Goal: Task Accomplishment & Management: Manage account settings

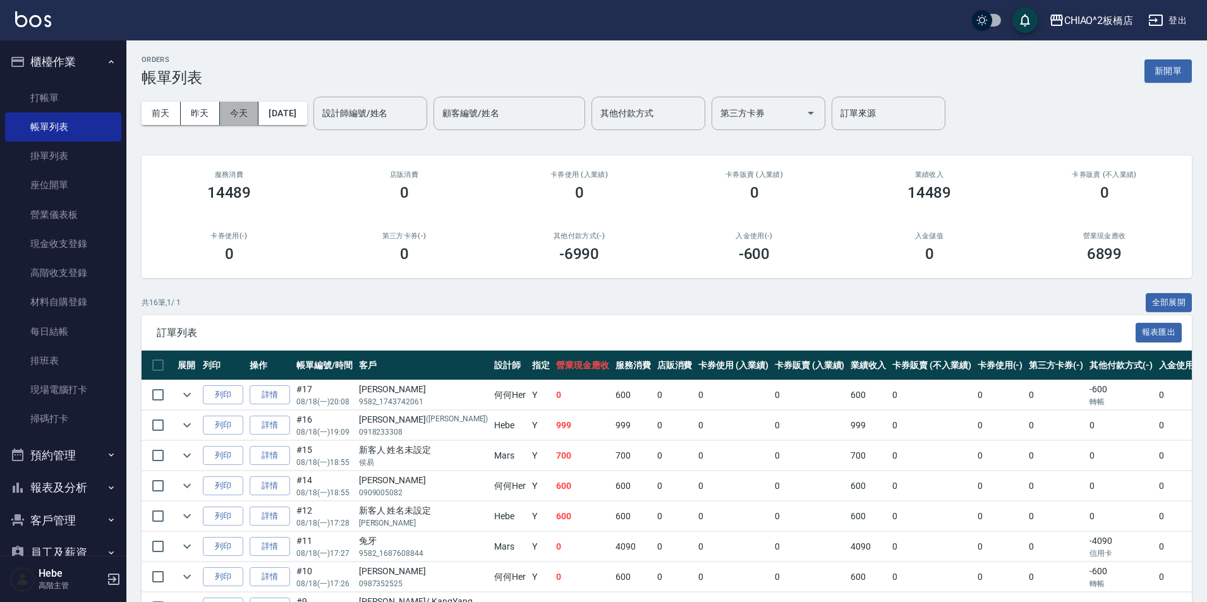
click at [245, 106] on button "今天" at bounding box center [239, 113] width 39 height 23
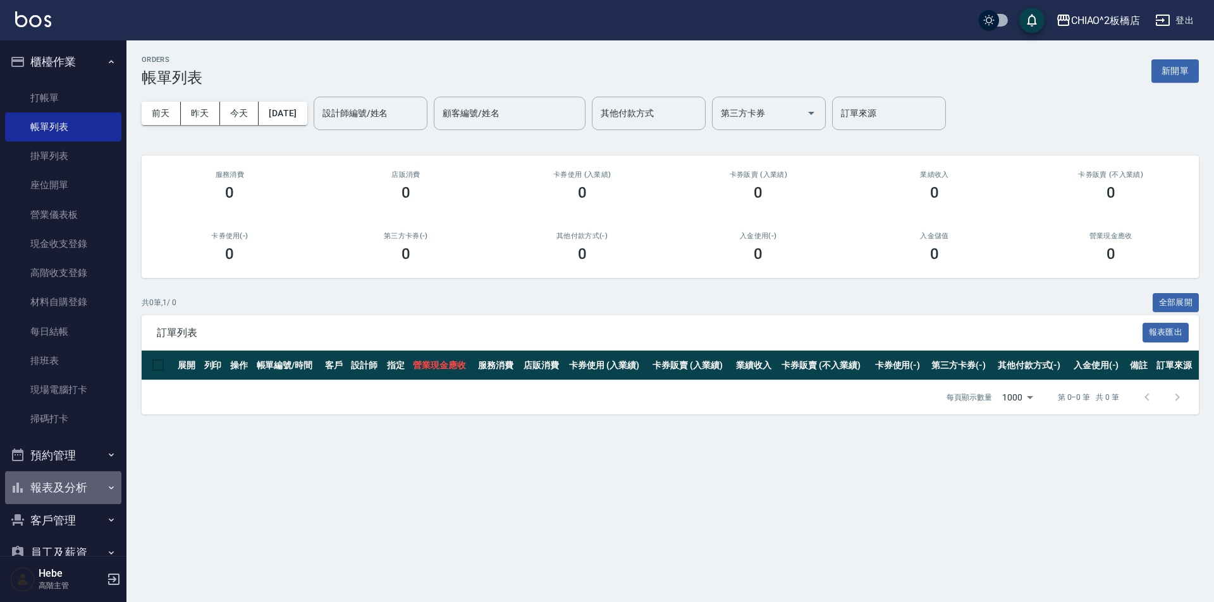
click at [88, 486] on button "報表及分析" at bounding box center [63, 488] width 116 height 33
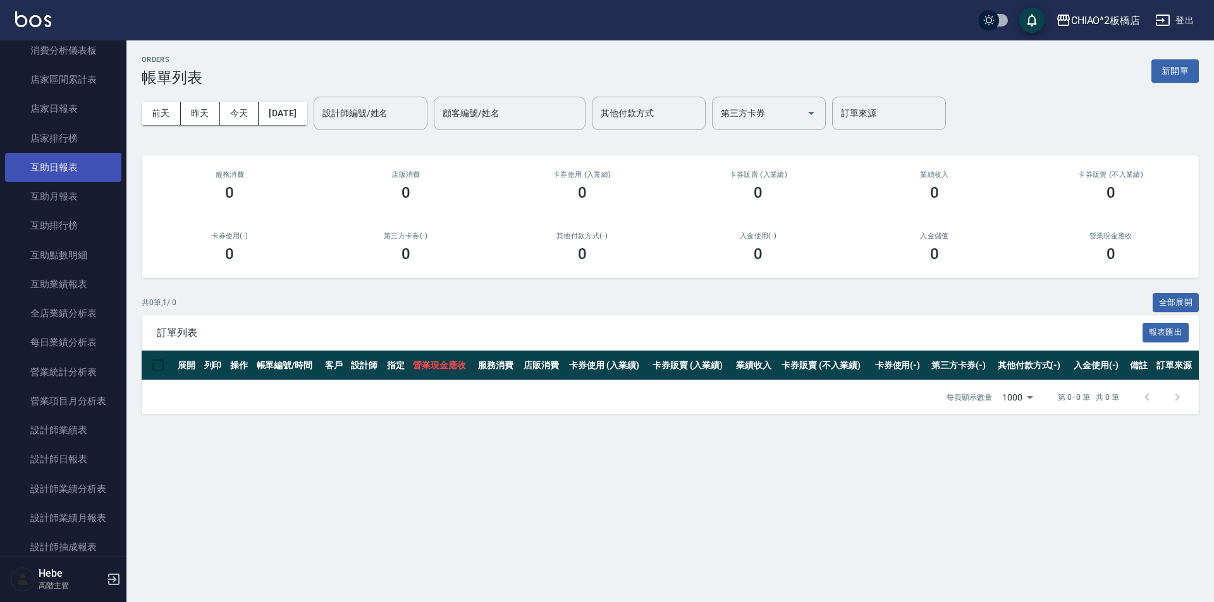
scroll to position [506, 0]
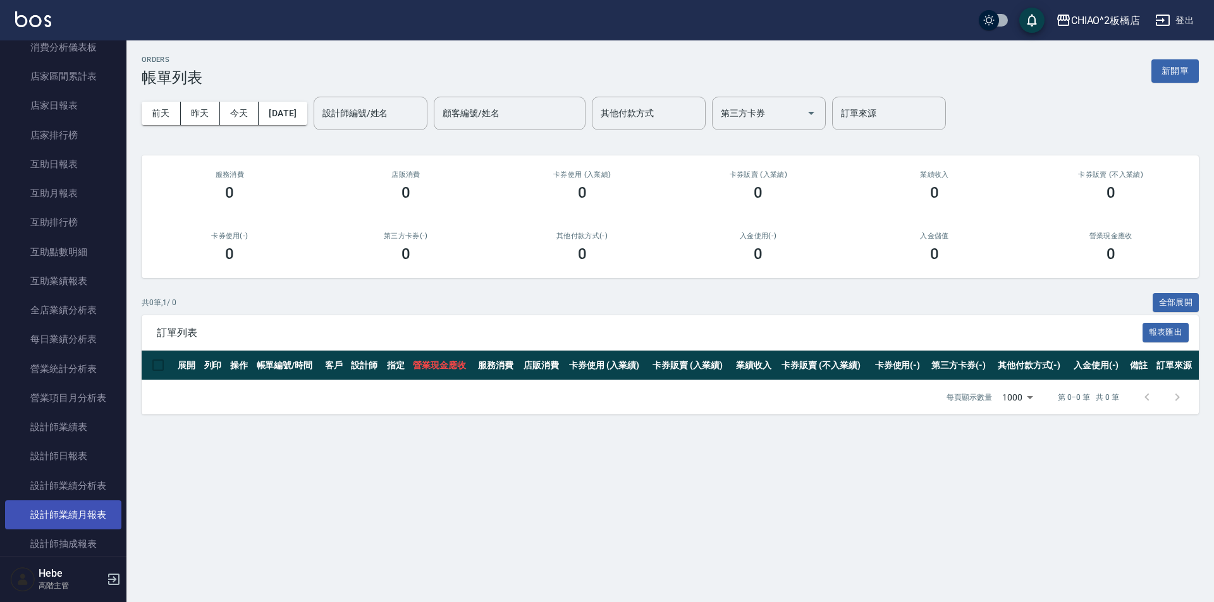
click at [78, 504] on link "設計師業績月報表" at bounding box center [63, 515] width 116 height 29
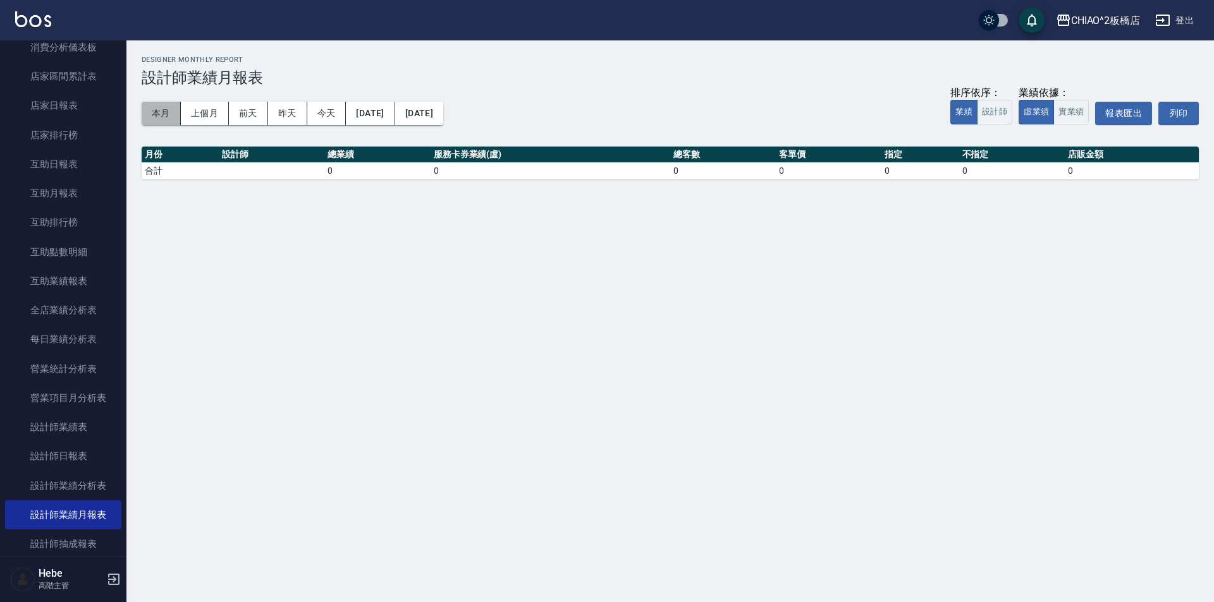
click at [151, 116] on button "本月" at bounding box center [161, 113] width 39 height 23
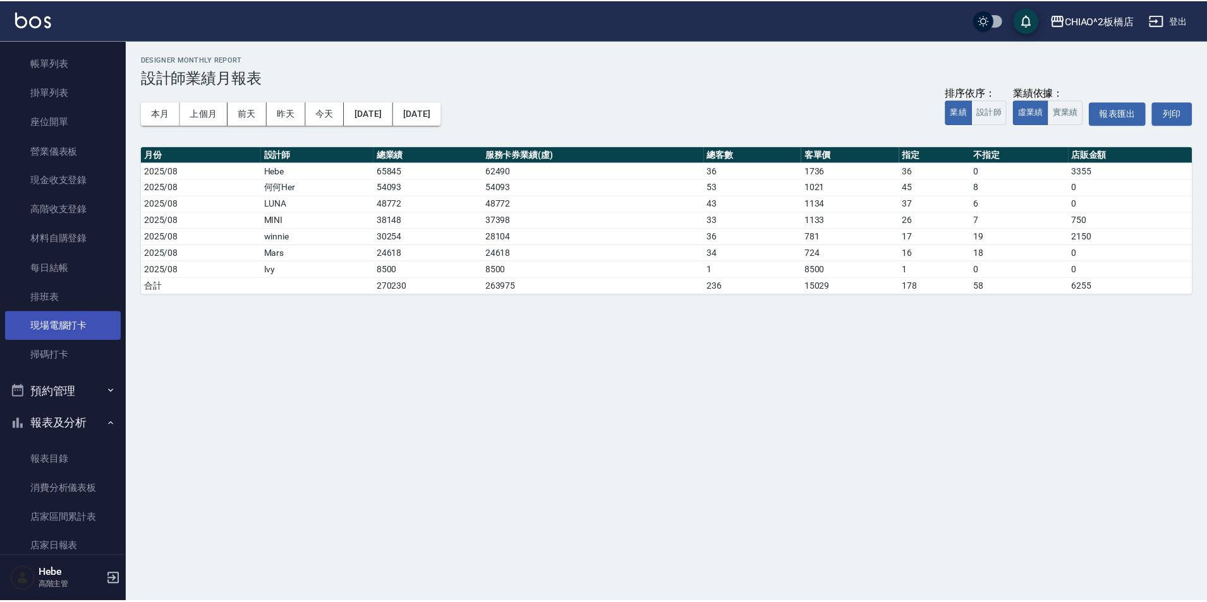
scroll to position [63, 0]
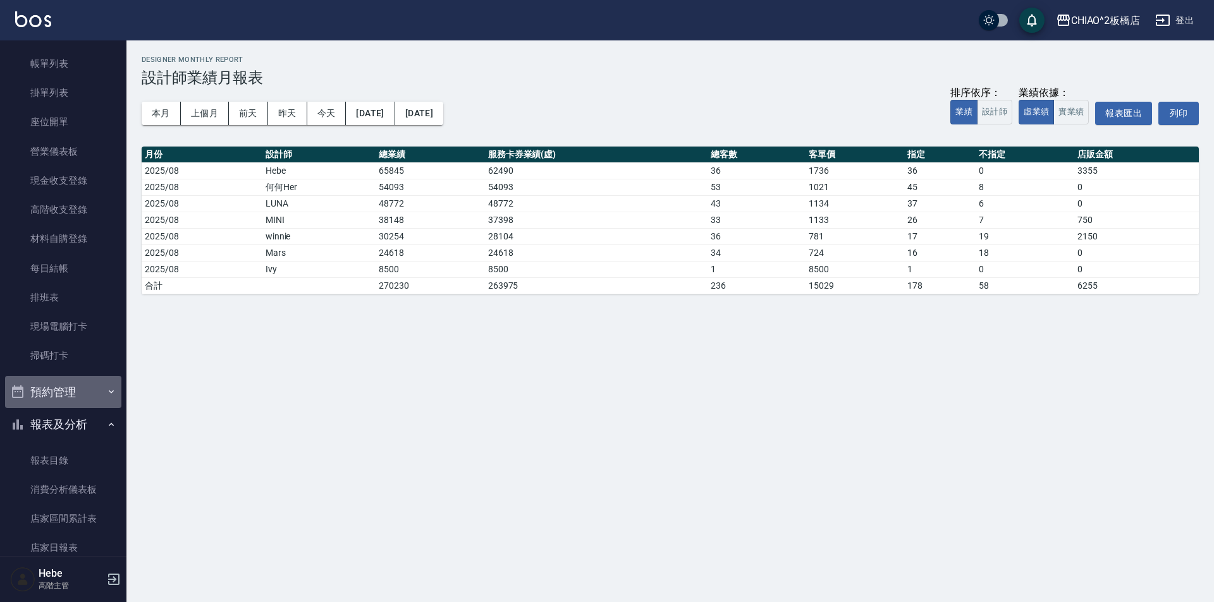
click at [88, 380] on button "預約管理" at bounding box center [63, 392] width 116 height 33
click at [87, 386] on button "預約管理" at bounding box center [63, 392] width 116 height 33
click at [70, 382] on button "預約管理" at bounding box center [63, 392] width 116 height 33
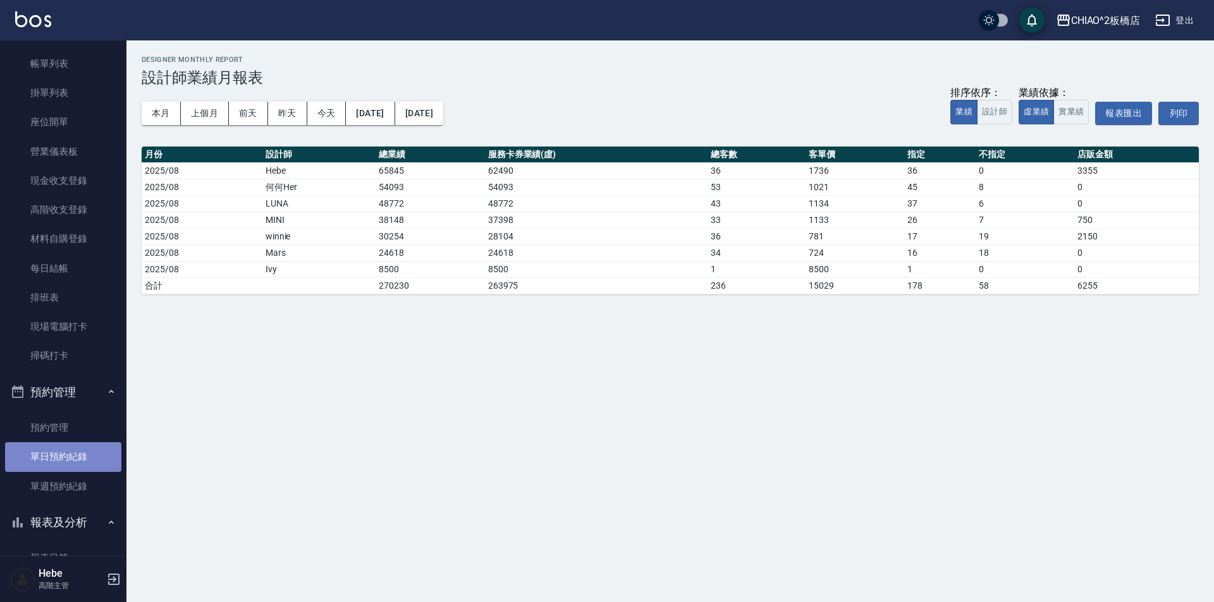
click at [92, 454] on link "單日預約紀錄" at bounding box center [63, 456] width 116 height 29
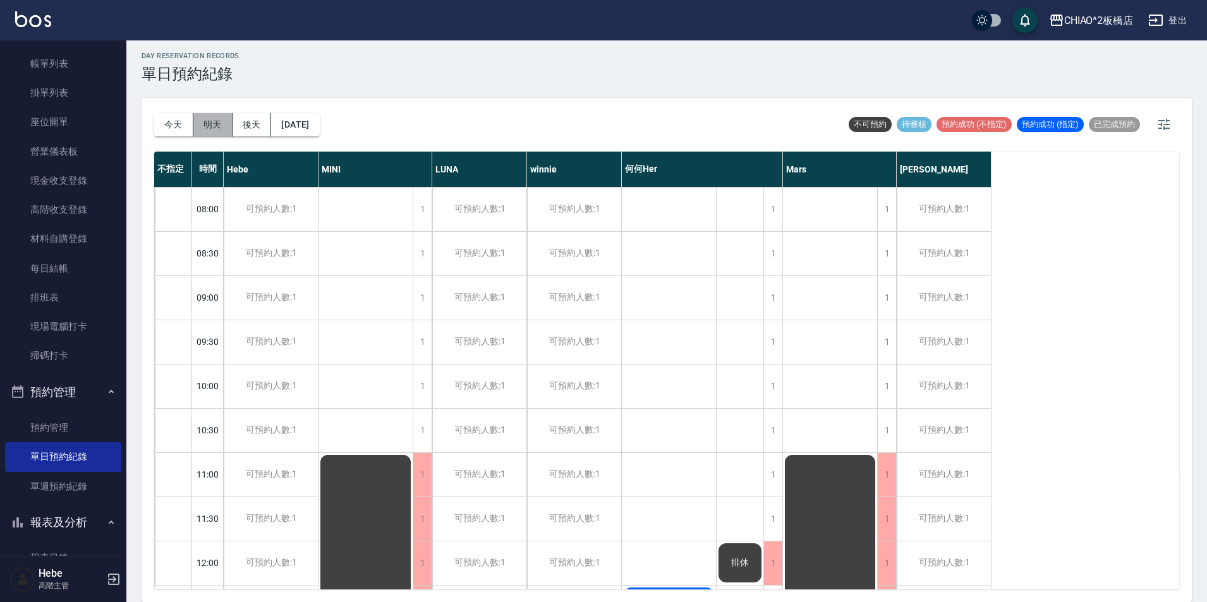
click at [217, 129] on button "明天" at bounding box center [212, 124] width 39 height 23
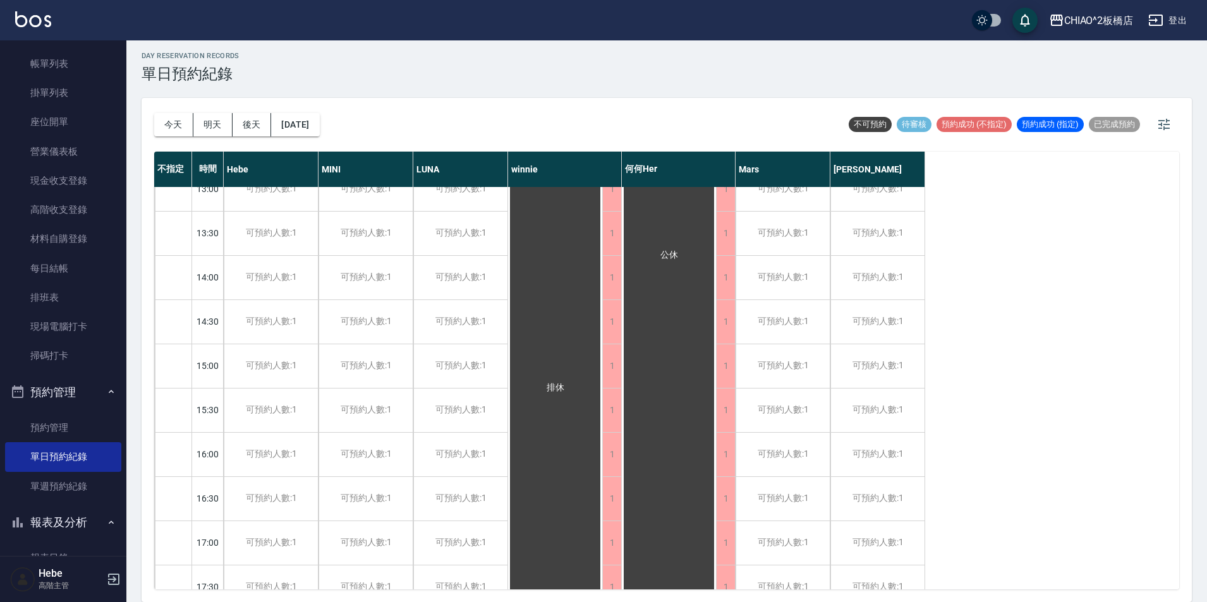
scroll to position [537, 0]
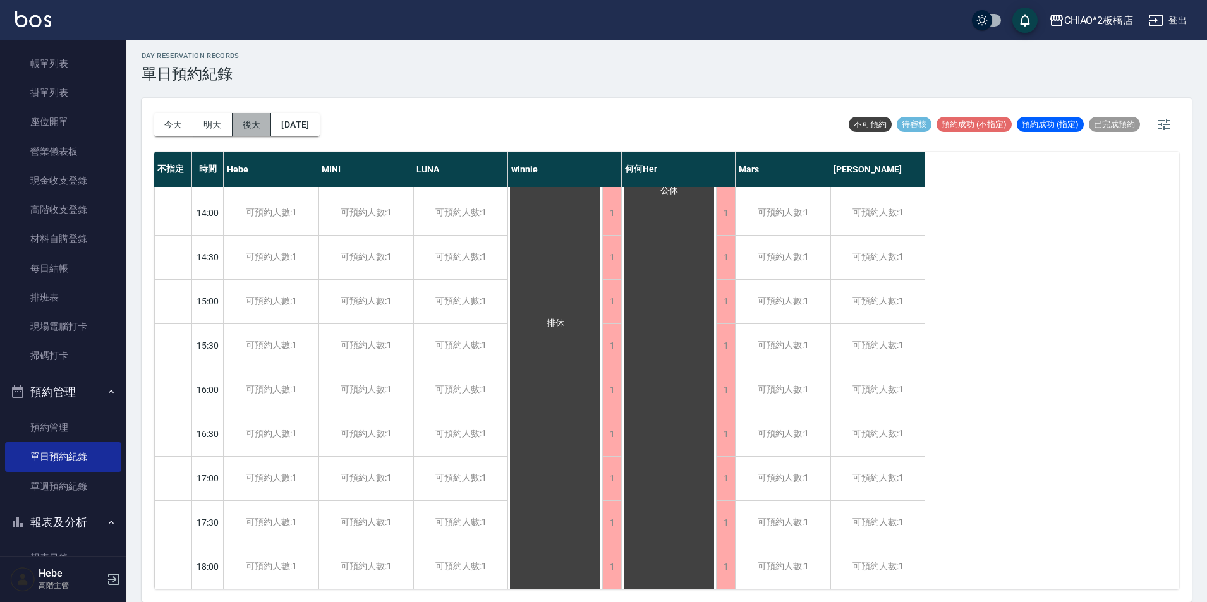
click at [256, 133] on button "後天" at bounding box center [252, 124] width 39 height 23
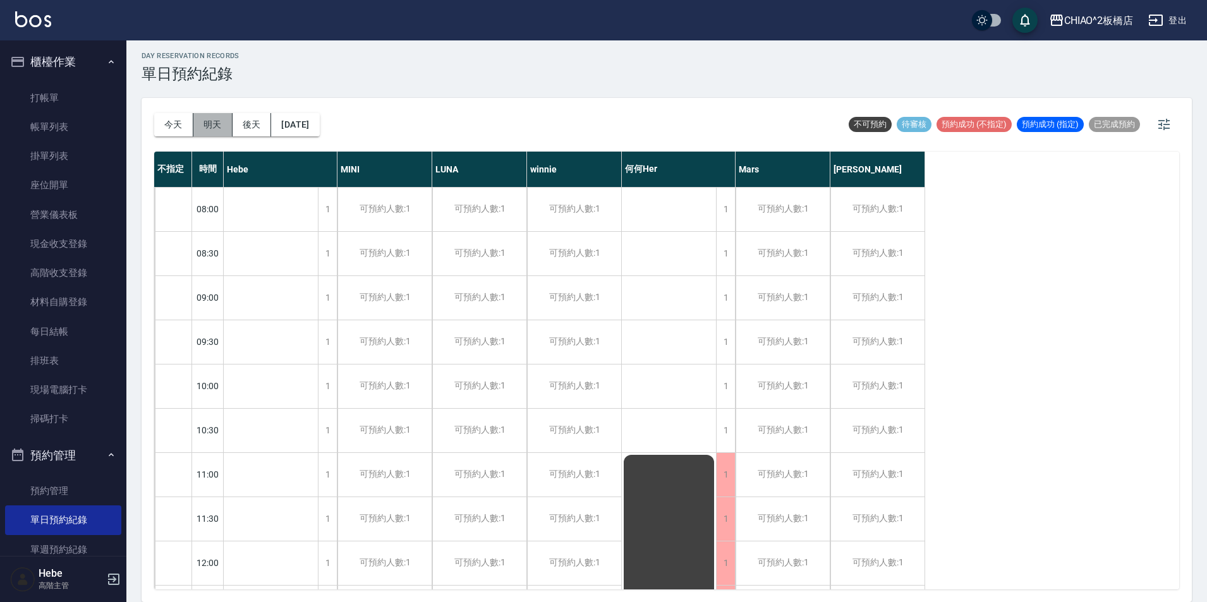
click at [208, 124] on button "明天" at bounding box center [212, 124] width 39 height 23
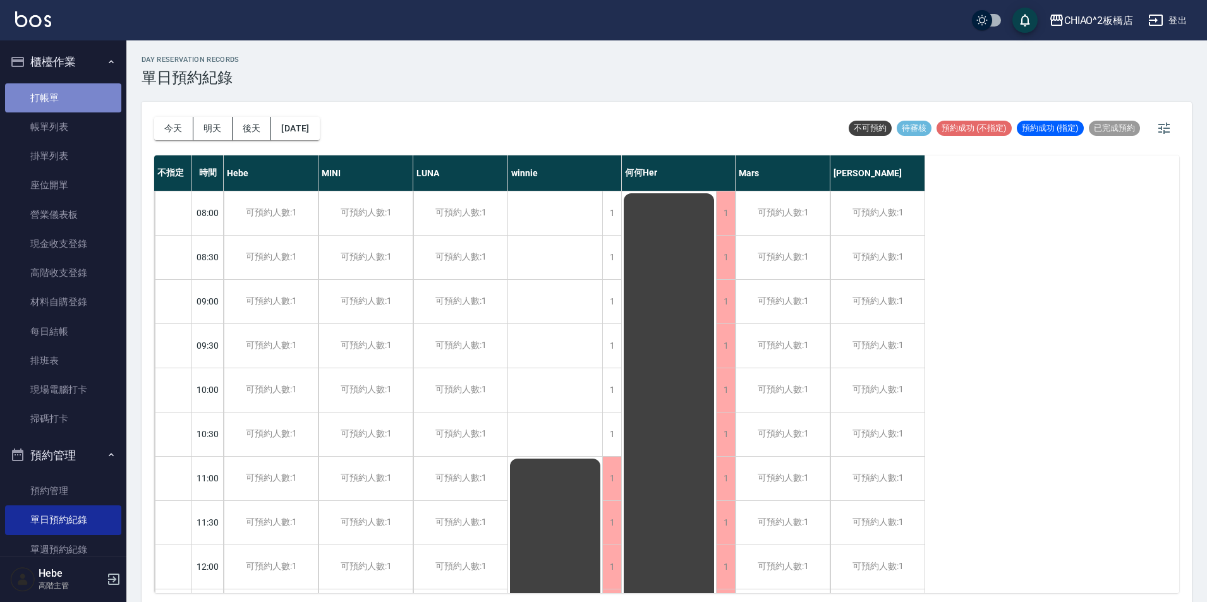
click at [70, 91] on link "打帳單" at bounding box center [63, 97] width 116 height 29
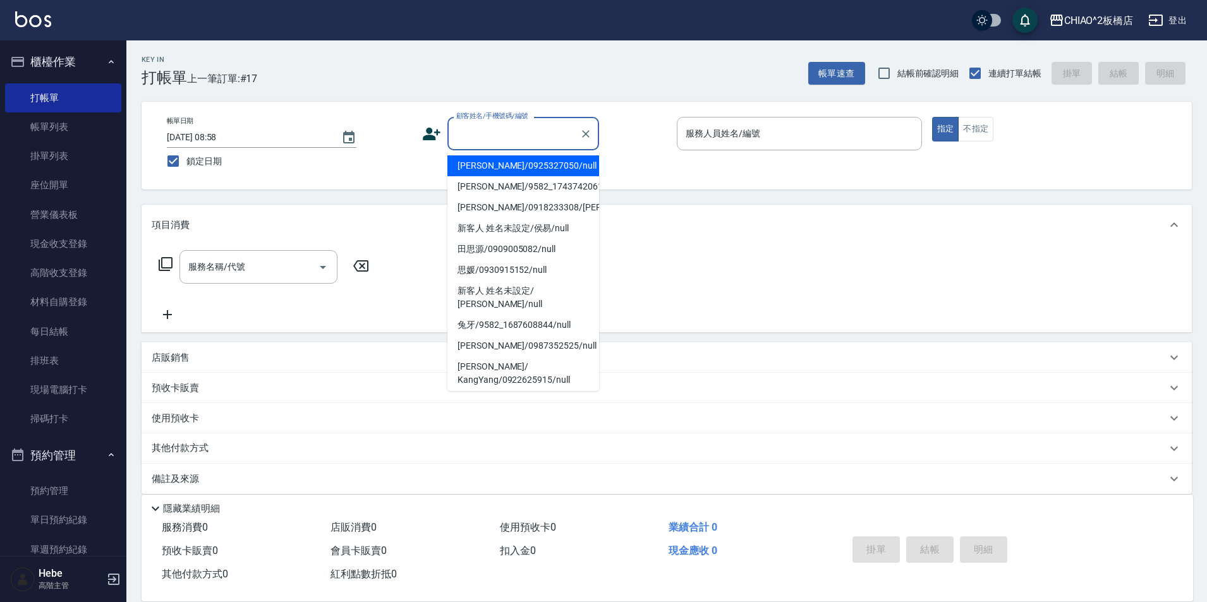
click at [475, 128] on input "顧客姓名/手機號碼/編號" at bounding box center [513, 134] width 121 height 22
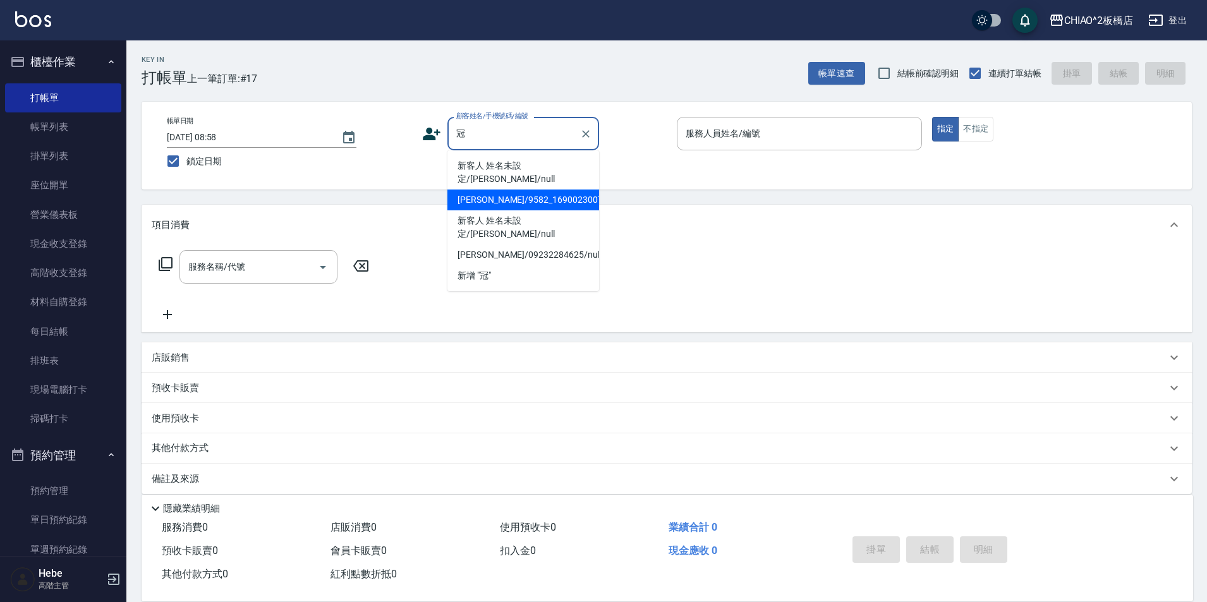
click at [487, 191] on li "[PERSON_NAME]/9582_1690023007/null" at bounding box center [524, 200] width 152 height 21
type input "[PERSON_NAME]/9582_1690023007/null"
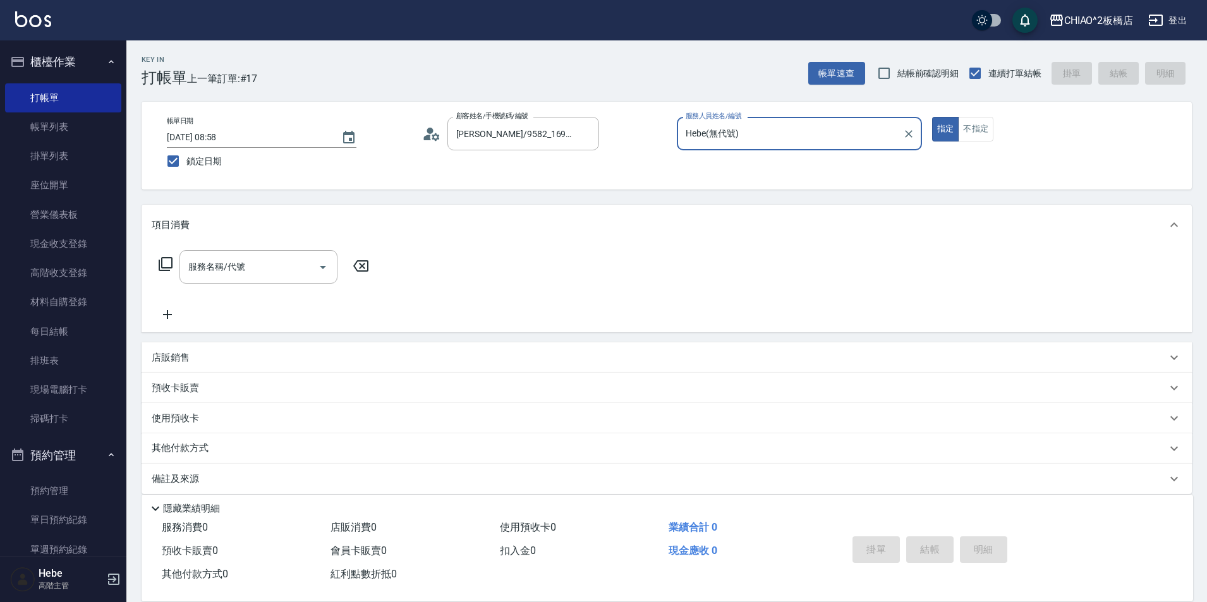
type input "Hebe(無代號)"
click at [430, 134] on icon at bounding box center [431, 134] width 19 height 19
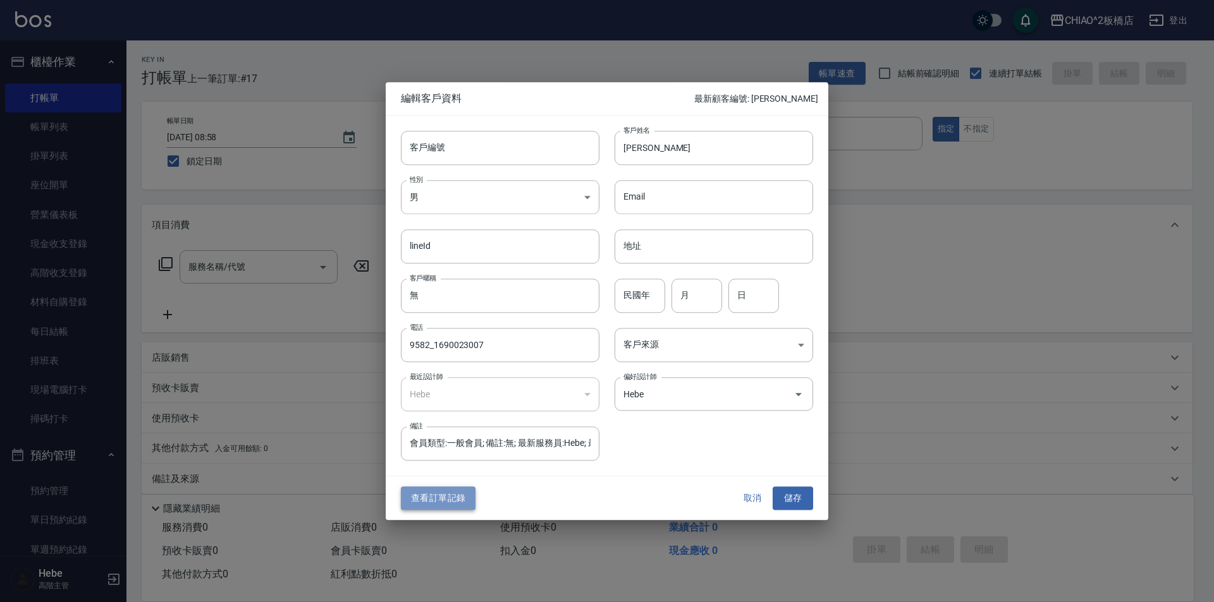
click at [459, 496] on button "查看訂單記錄" at bounding box center [438, 498] width 75 height 23
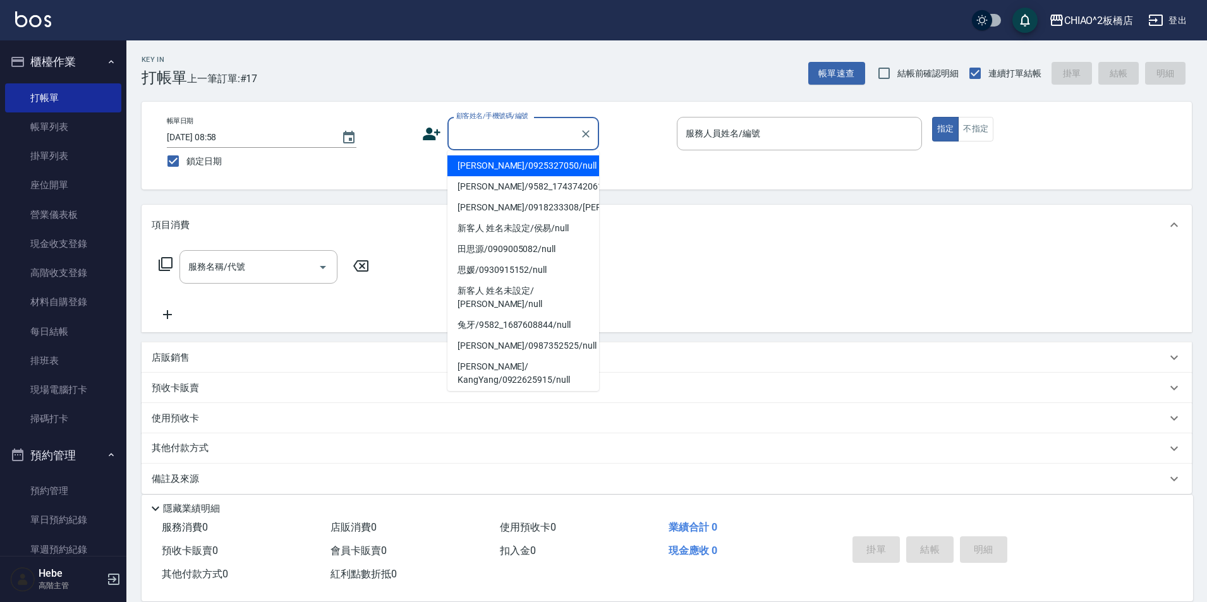
click at [476, 135] on input "顧客姓名/手機號碼/編號" at bounding box center [513, 134] width 121 height 22
click at [489, 137] on input "顧客姓名/手機號碼/編號" at bounding box center [513, 134] width 121 height 22
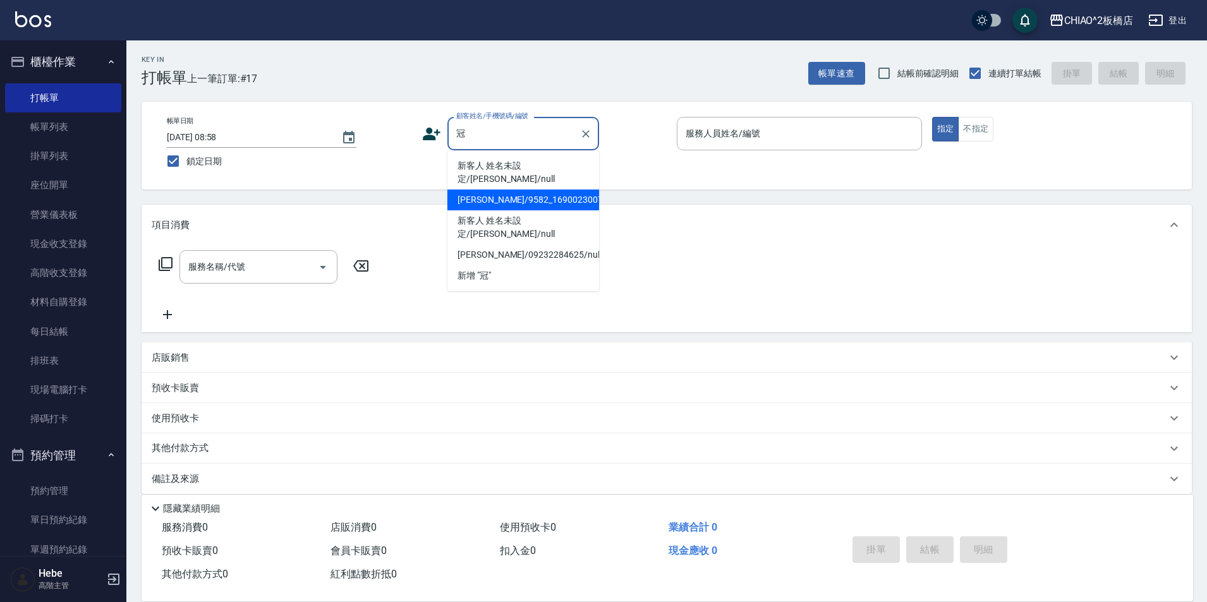
click at [487, 190] on li "[PERSON_NAME]/9582_1690023007/null" at bounding box center [524, 200] width 152 height 21
type input "[PERSON_NAME]/9582_1690023007/null"
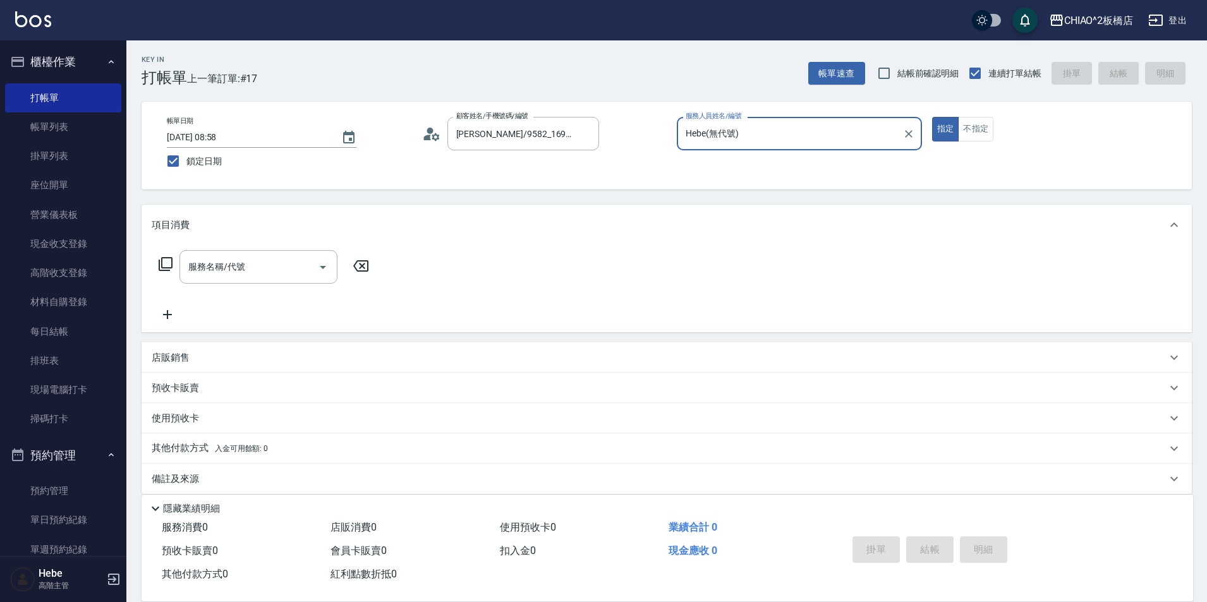
type input "Hebe(無代號)"
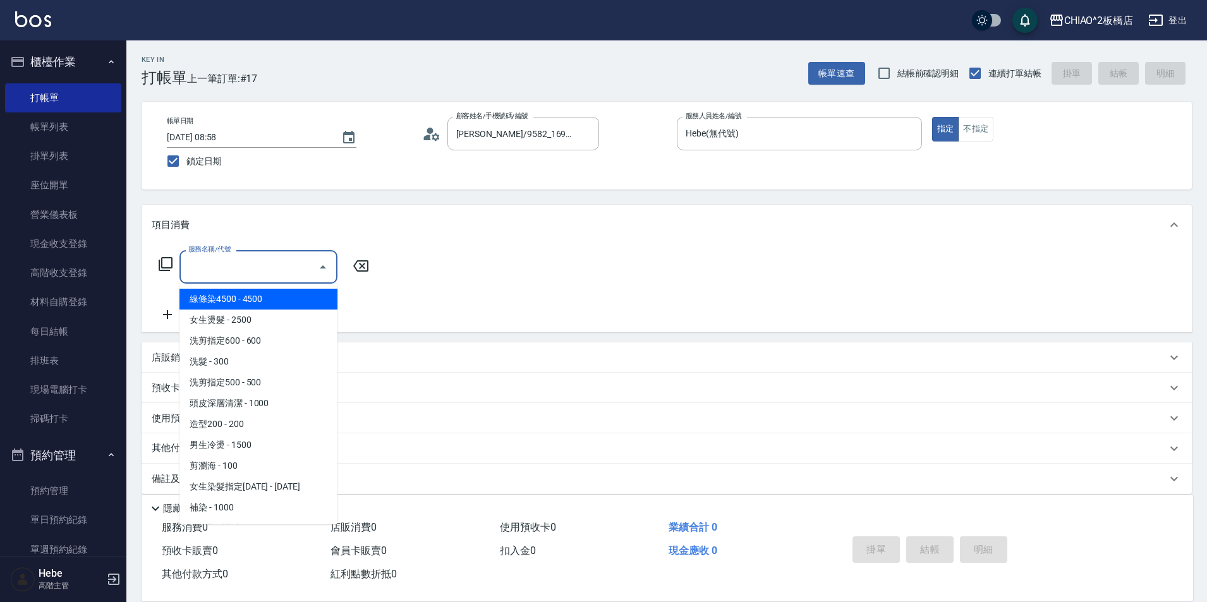
click at [255, 261] on input "服務名稱/代號" at bounding box center [249, 267] width 128 height 22
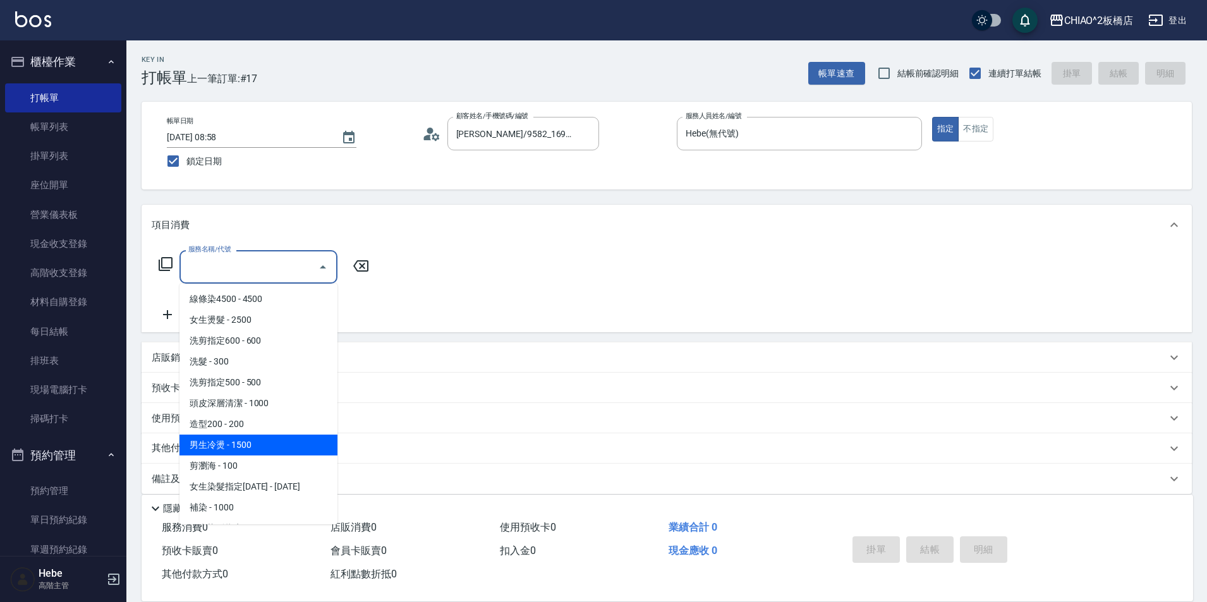
click at [243, 442] on span "男生冷燙 - 1500" at bounding box center [259, 445] width 158 height 21
type input "男生冷燙(96688)"
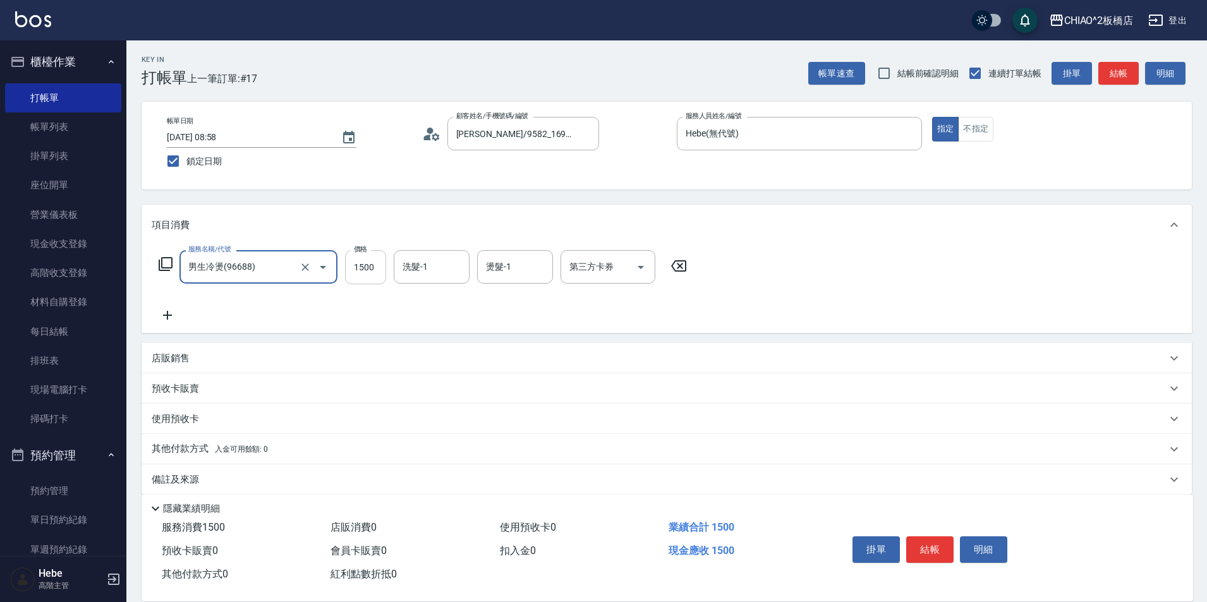
click at [375, 267] on input "1500" at bounding box center [365, 267] width 41 height 34
type input "2500"
click at [940, 549] on button "結帳" at bounding box center [929, 550] width 47 height 27
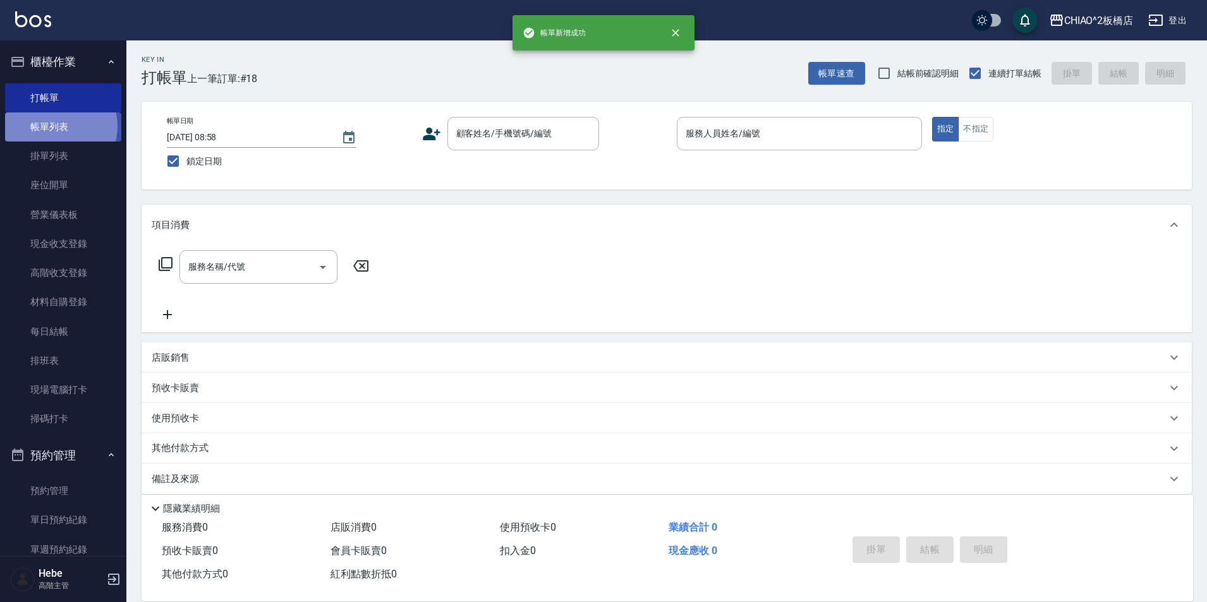
click at [54, 126] on link "帳單列表" at bounding box center [63, 127] width 116 height 29
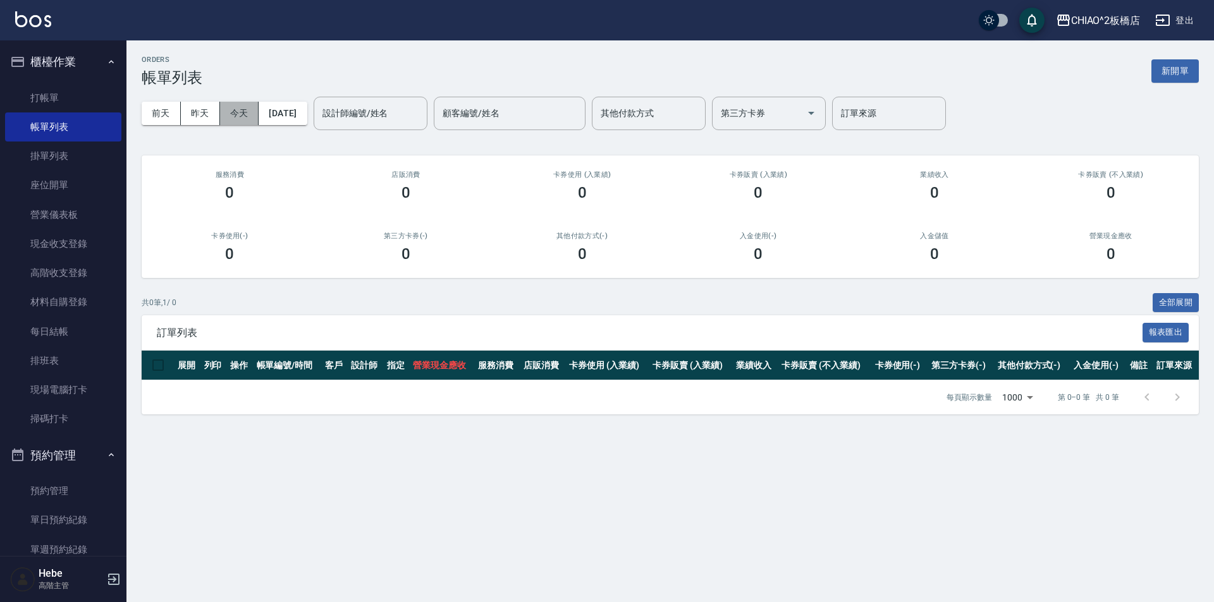
click at [242, 111] on button "今天" at bounding box center [239, 113] width 39 height 23
click at [58, 155] on link "掛單列表" at bounding box center [63, 156] width 116 height 29
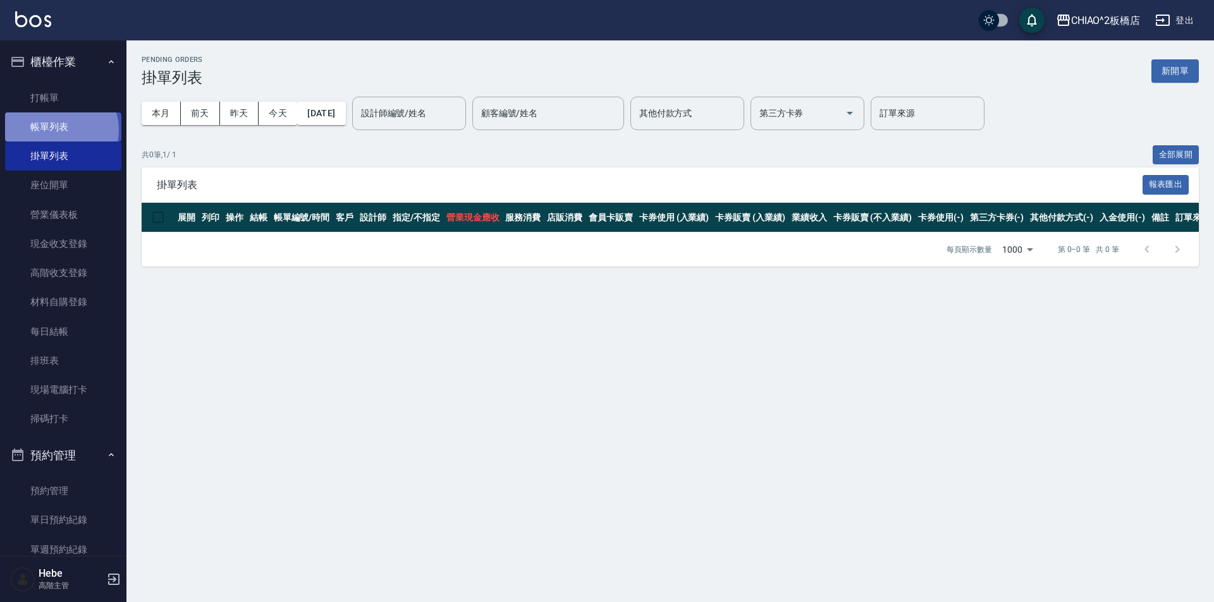
click at [60, 130] on link "帳單列表" at bounding box center [63, 127] width 116 height 29
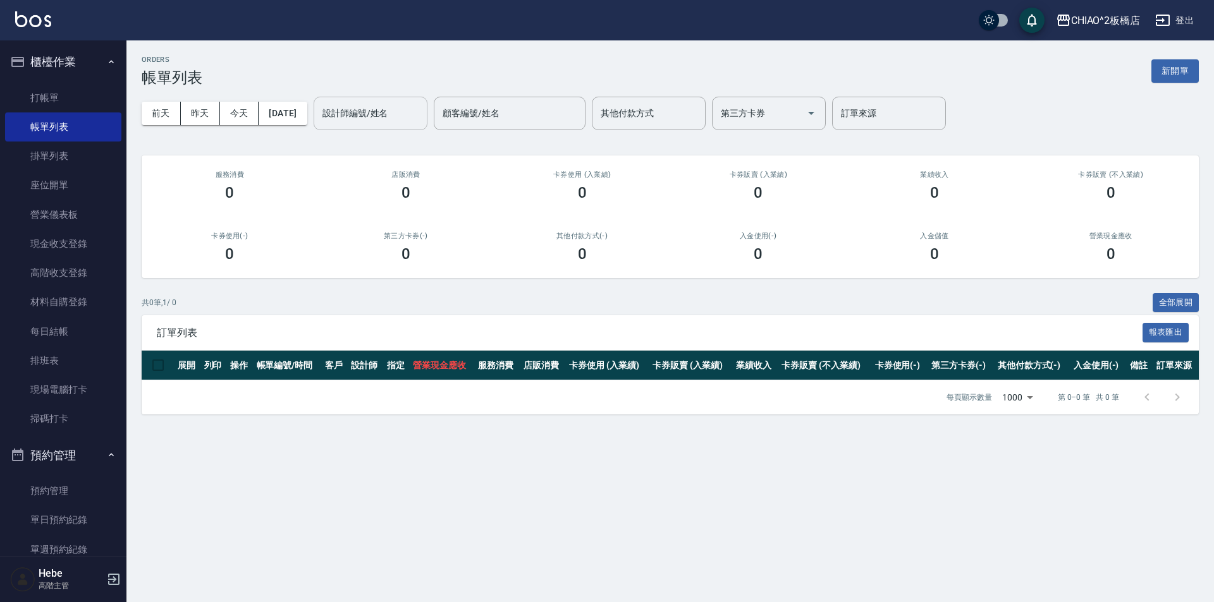
drag, startPoint x: 451, startPoint y: 113, endPoint x: 410, endPoint y: 113, distance: 41.1
click at [435, 113] on div "設計師編號/姓名 設計師編號/姓名 顧客編號/姓名 顧客編號/姓名 其他付款方式 其他付款方式 第三方卡券 第三方卡券 訂單來源 訂單來源" at bounding box center [630, 113] width 632 height 33
click at [410, 113] on input "設計師編號/姓名" at bounding box center [370, 113] width 102 height 22
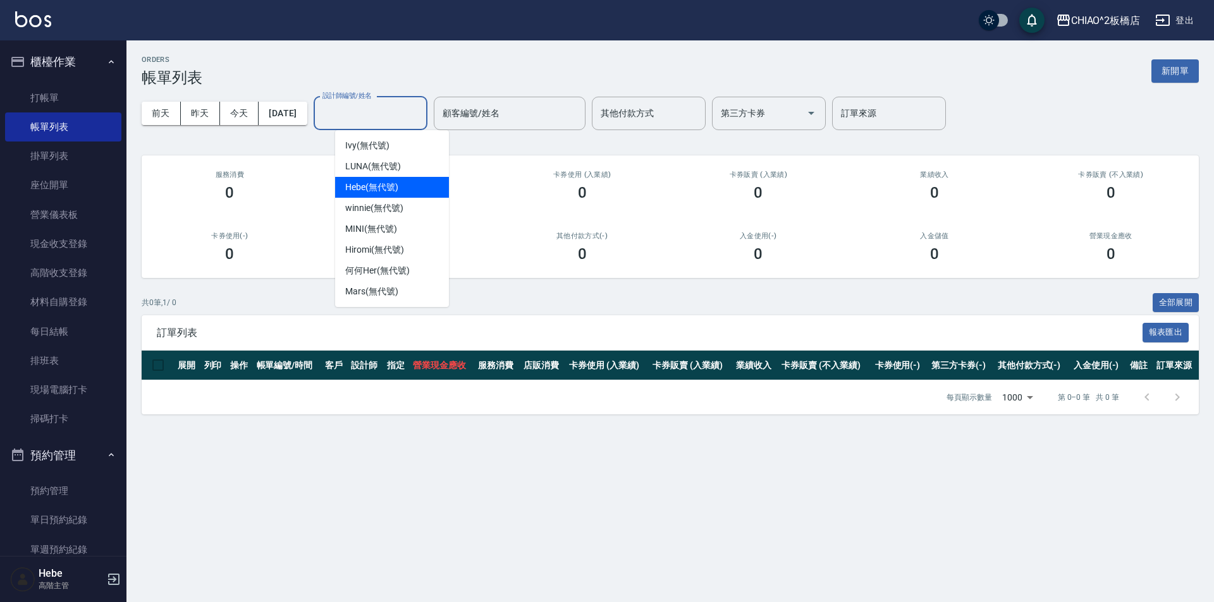
click at [391, 183] on span "Hebe (無代號)" at bounding box center [371, 187] width 53 height 13
type input "Hebe(無代號)"
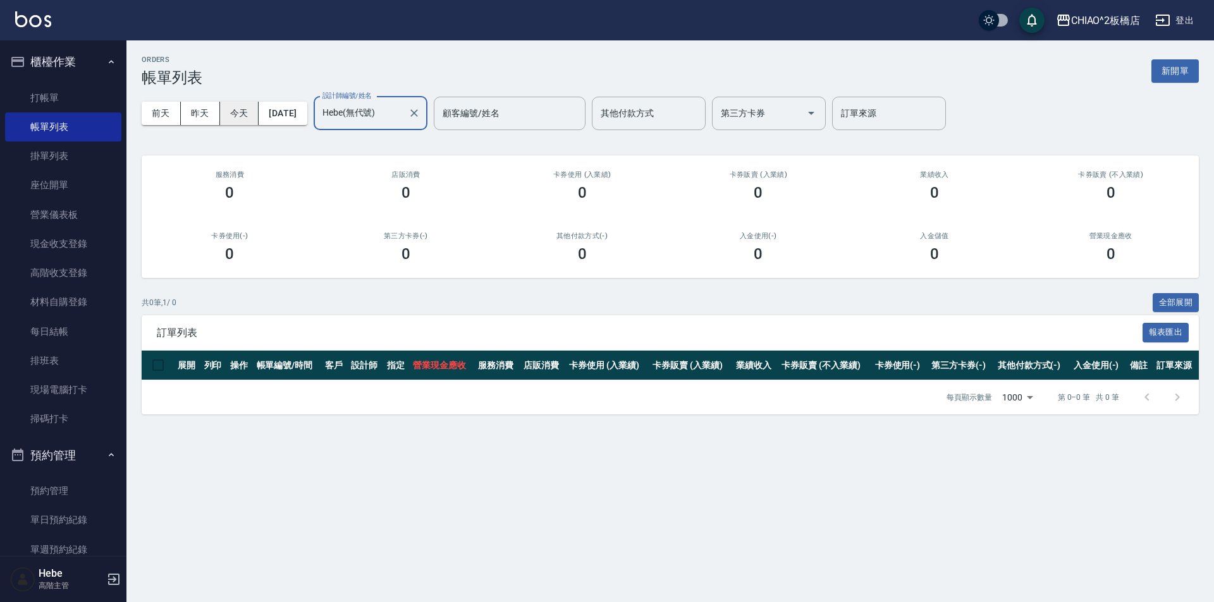
click at [246, 114] on button "今天" at bounding box center [239, 113] width 39 height 23
click at [46, 96] on link "打帳單" at bounding box center [63, 97] width 116 height 29
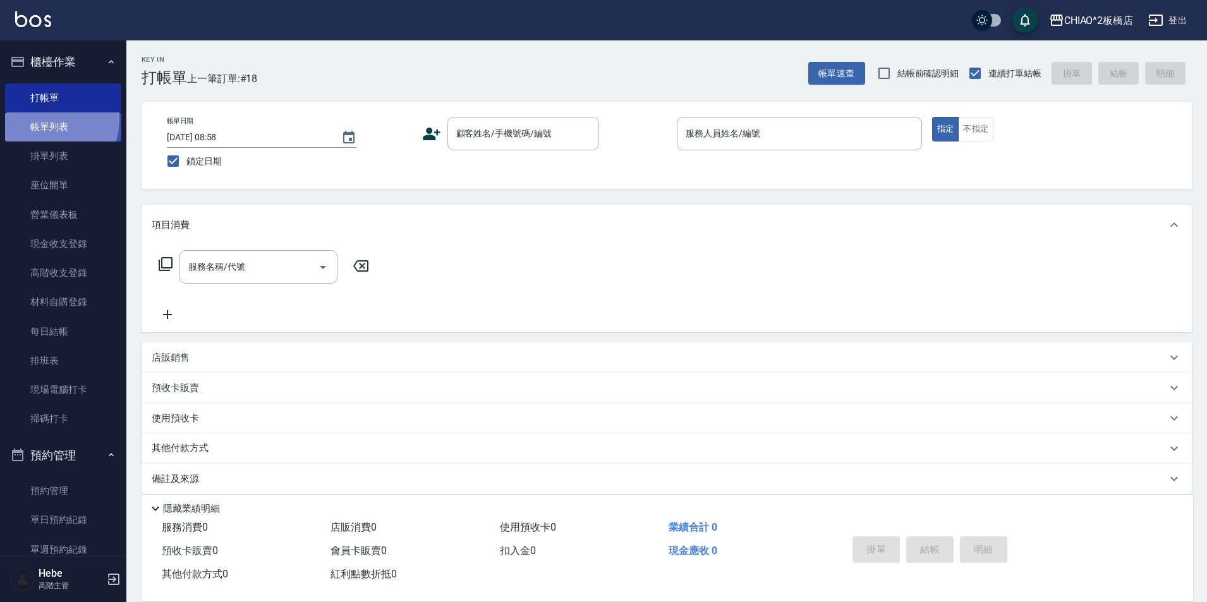
click at [43, 119] on link "帳單列表" at bounding box center [63, 127] width 116 height 29
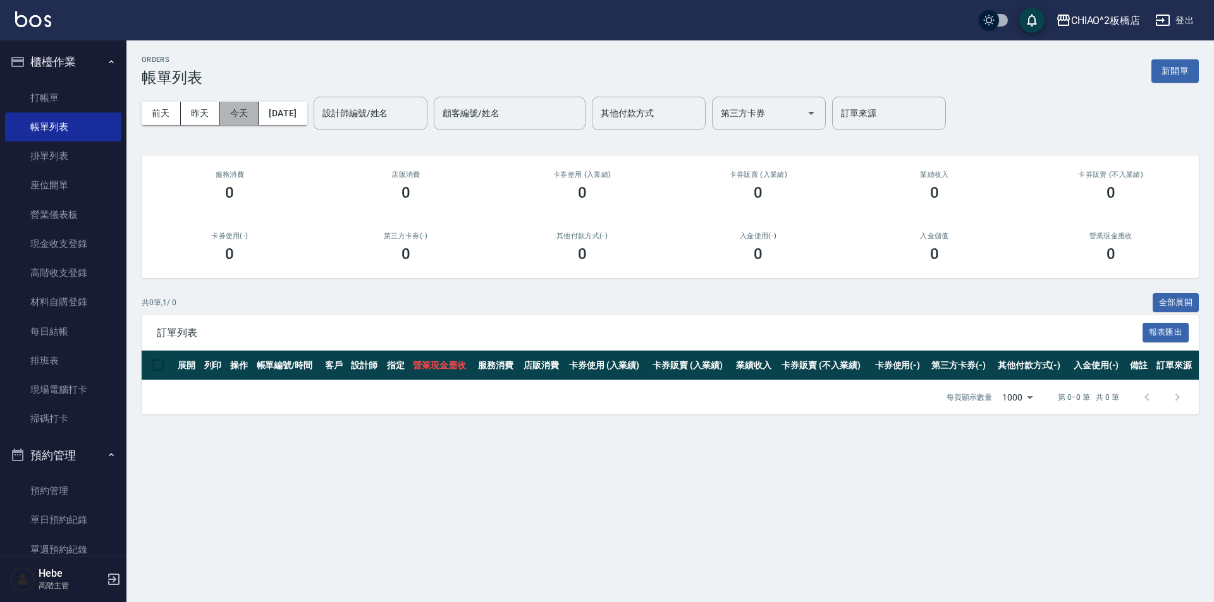
click at [234, 121] on button "今天" at bounding box center [239, 113] width 39 height 23
click at [54, 155] on link "掛單列表" at bounding box center [63, 156] width 116 height 29
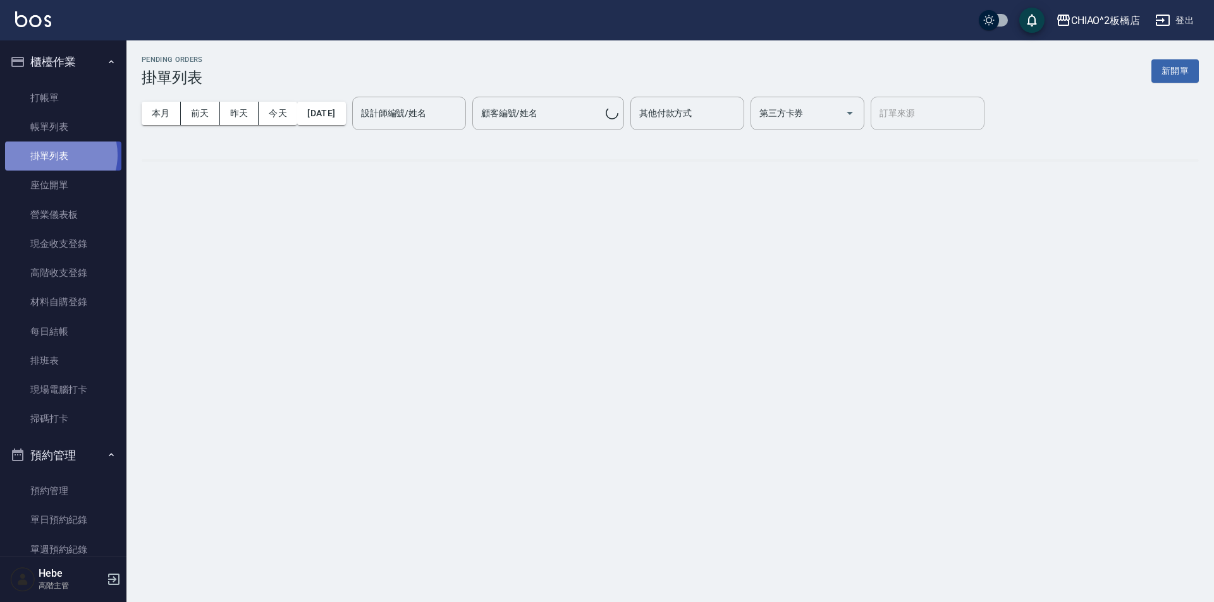
click at [54, 155] on link "掛單列表" at bounding box center [63, 156] width 116 height 29
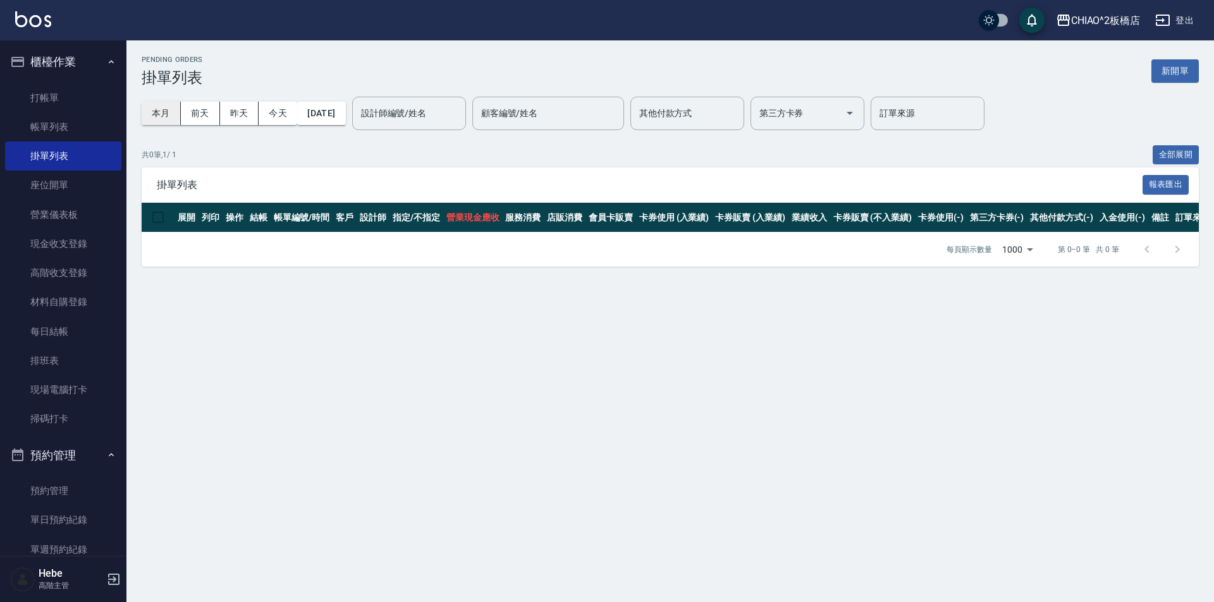
click at [155, 112] on button "本月" at bounding box center [161, 113] width 39 height 23
click at [279, 110] on button "今天" at bounding box center [278, 113] width 39 height 23
click at [61, 123] on link "帳單列表" at bounding box center [63, 127] width 116 height 29
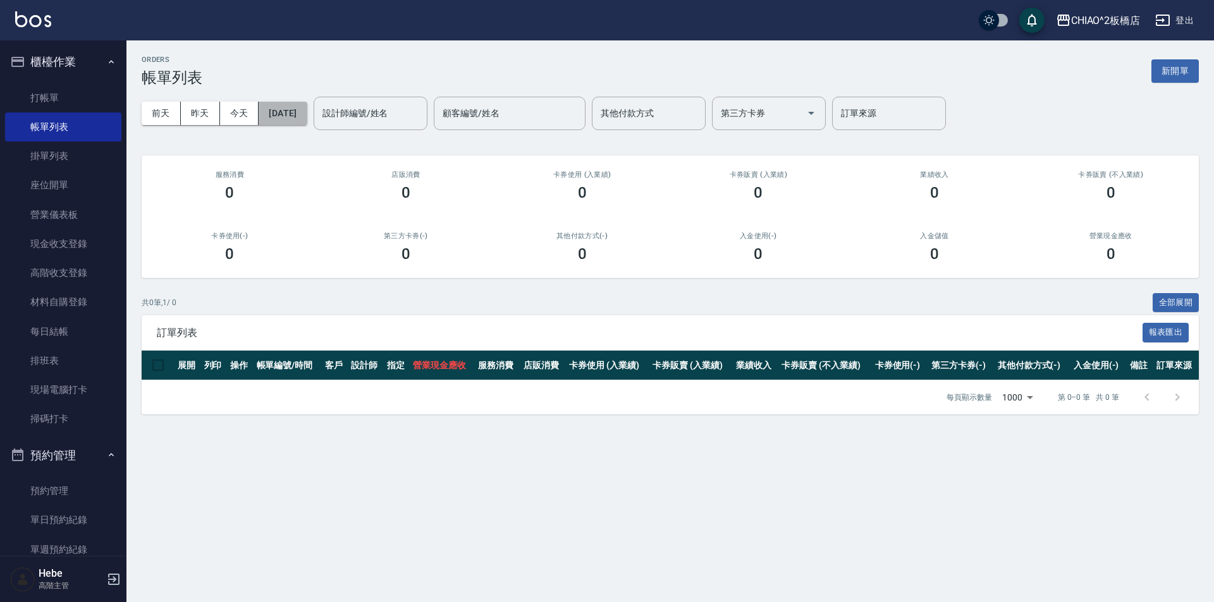
click at [307, 113] on button "[DATE]" at bounding box center [283, 113] width 48 height 23
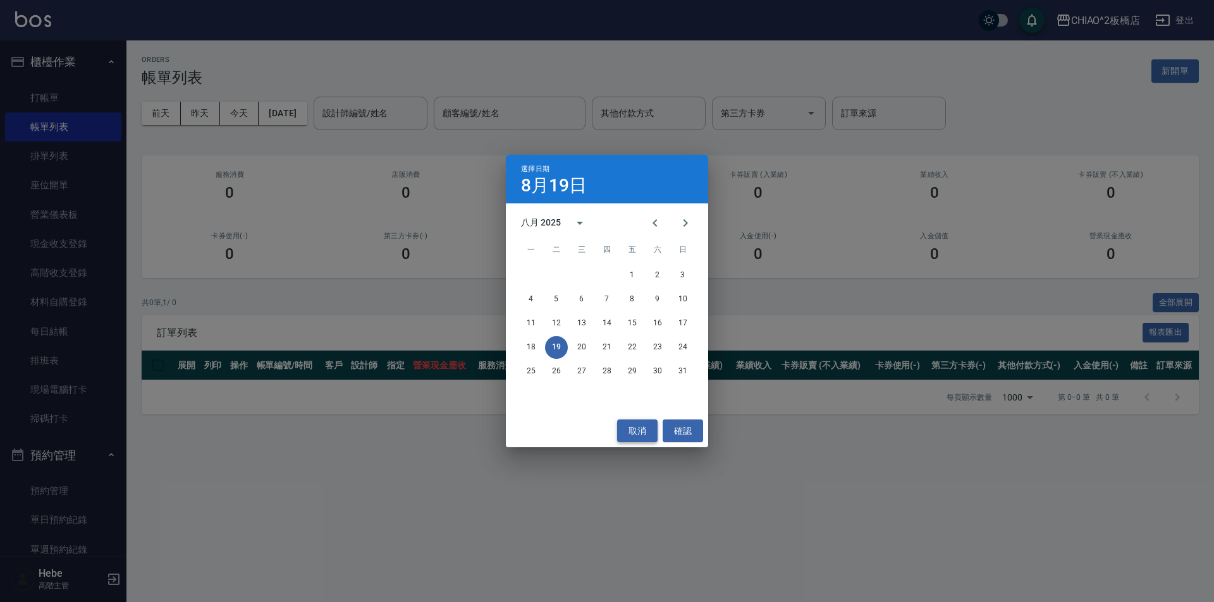
click at [638, 440] on button "取消" at bounding box center [637, 431] width 40 height 23
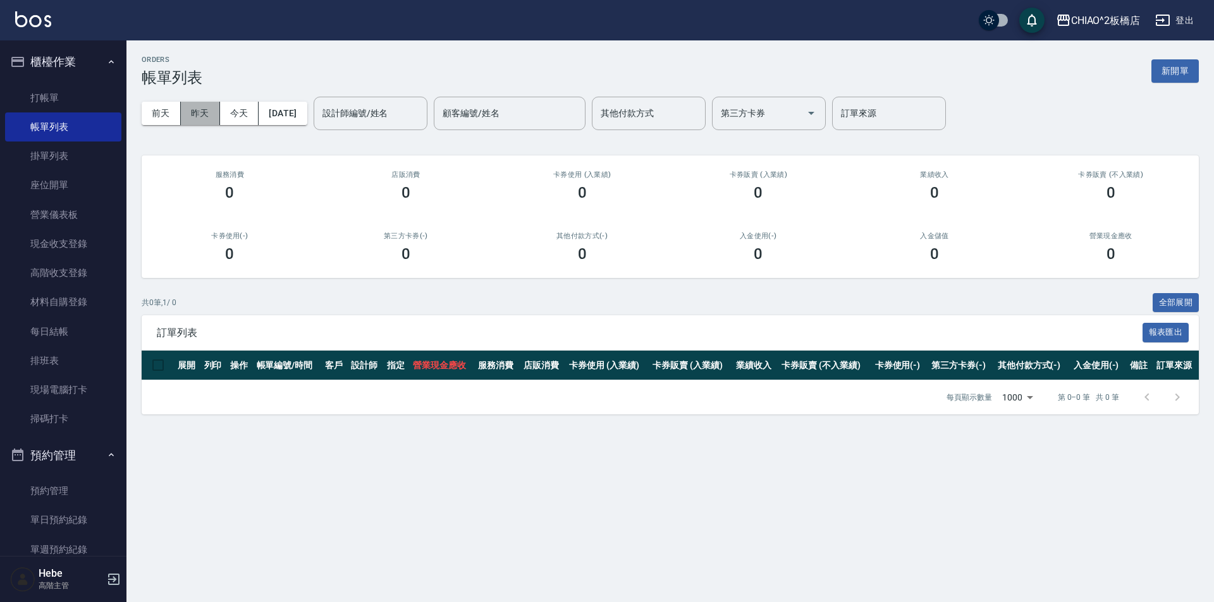
click at [203, 109] on button "昨天" at bounding box center [200, 113] width 39 height 23
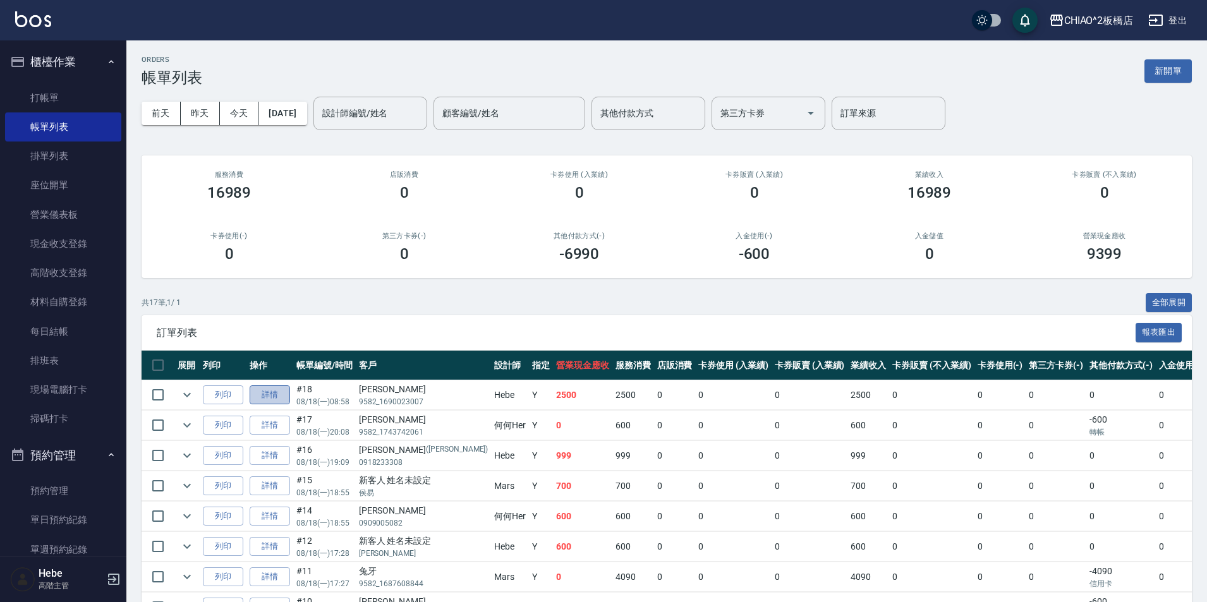
click at [273, 394] on link "詳情" at bounding box center [270, 396] width 40 height 20
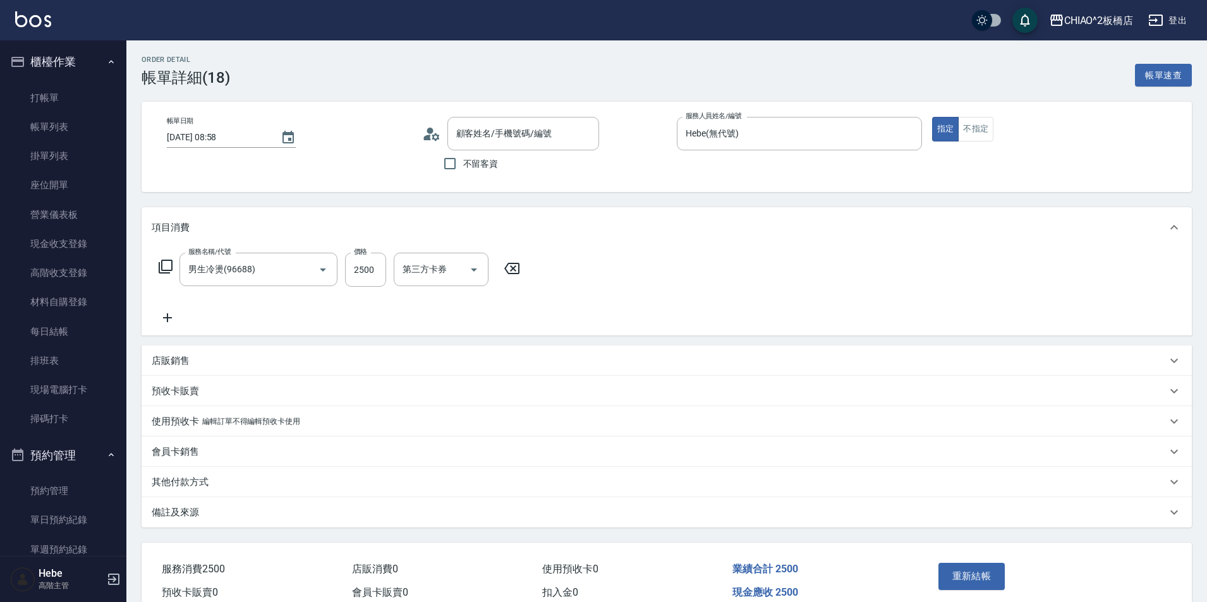
type input "[DATE] 08:58"
type input "Hebe(無代號)"
type input "男生冷燙(96688)"
type input "[PERSON_NAME]/9582_1690023007/null"
click at [284, 136] on icon "Choose date, selected date is 2025-08-18" at bounding box center [288, 137] width 15 height 15
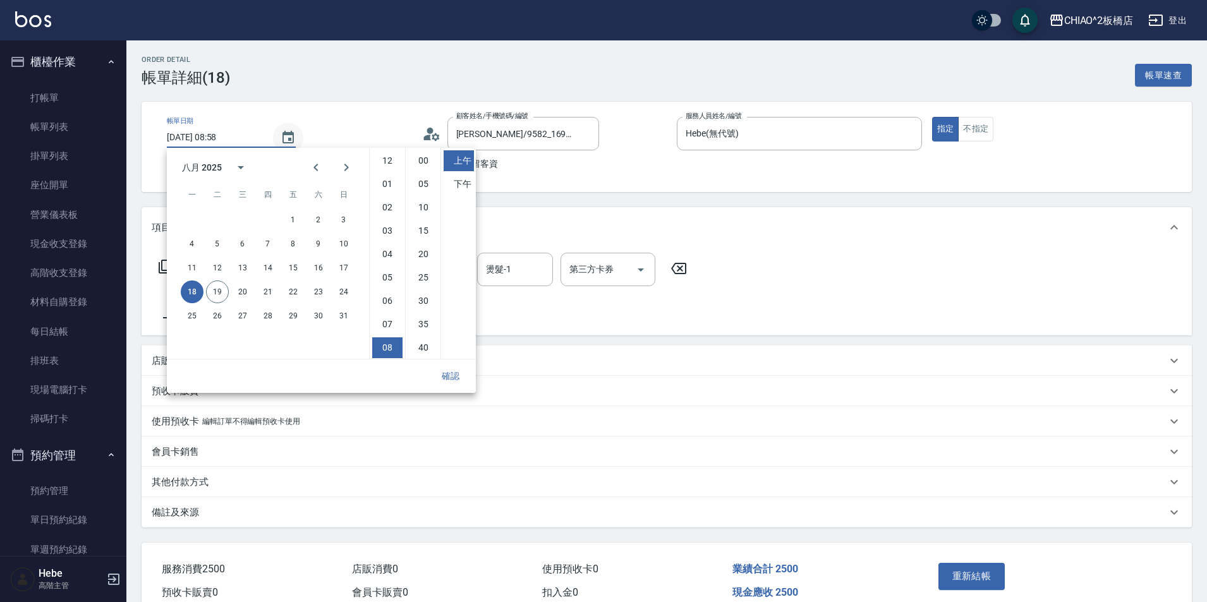
scroll to position [71, 0]
click at [221, 292] on button "19" at bounding box center [217, 292] width 23 height 23
type input "[DATE] 08:58"
click at [450, 377] on button "確認" at bounding box center [450, 376] width 40 height 23
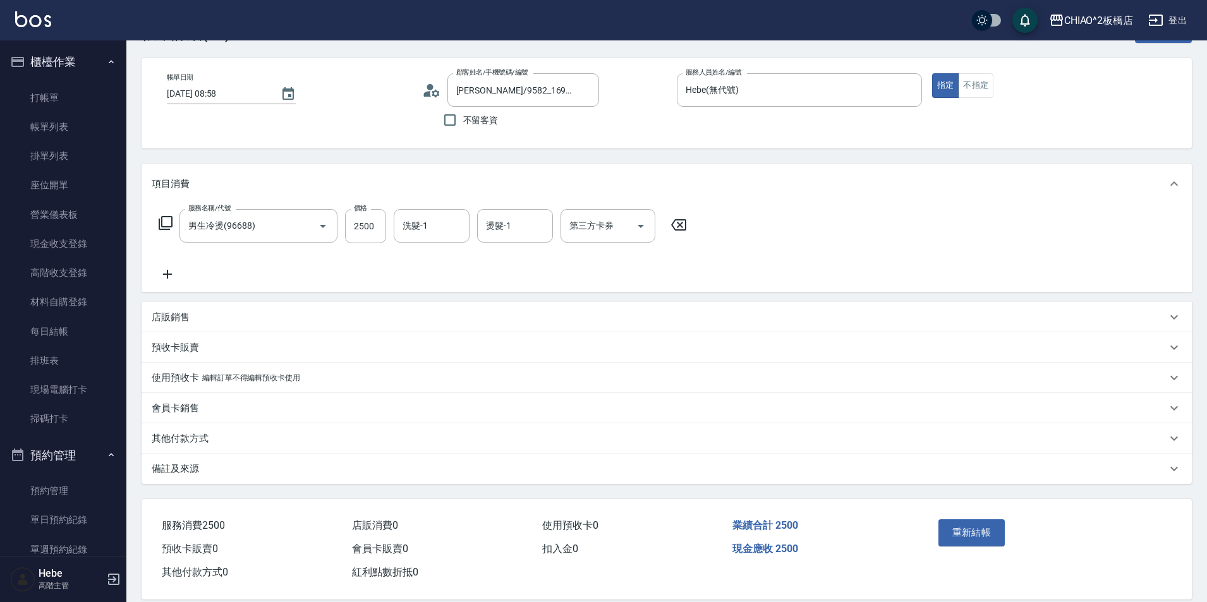
scroll to position [62, 0]
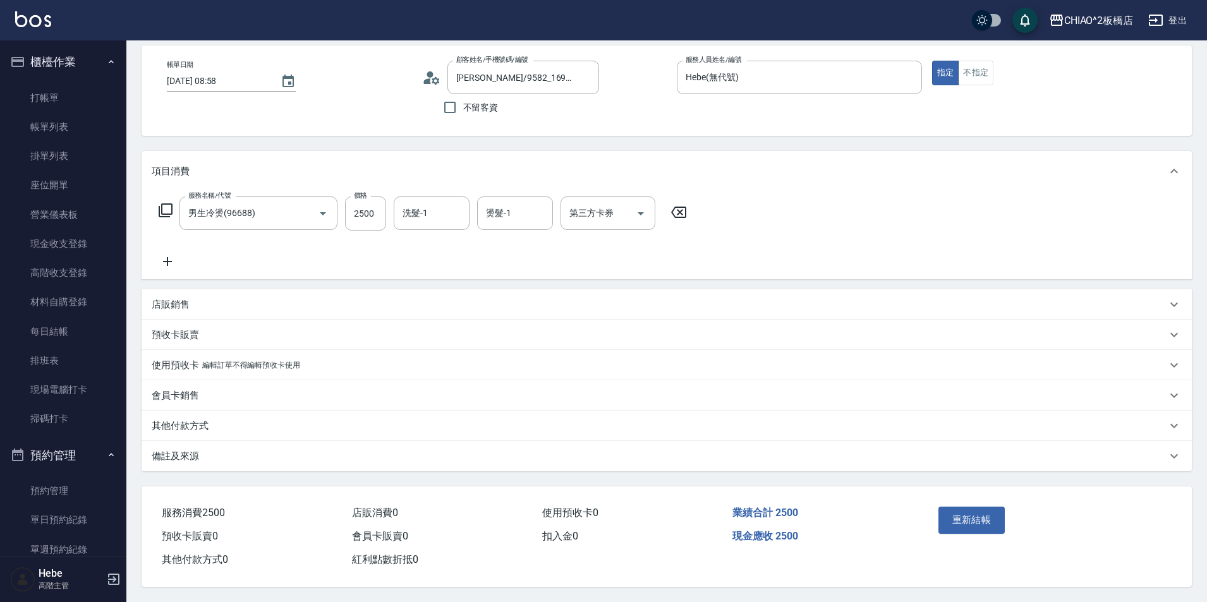
click at [184, 422] on p "其他付款方式" at bounding box center [180, 426] width 57 height 13
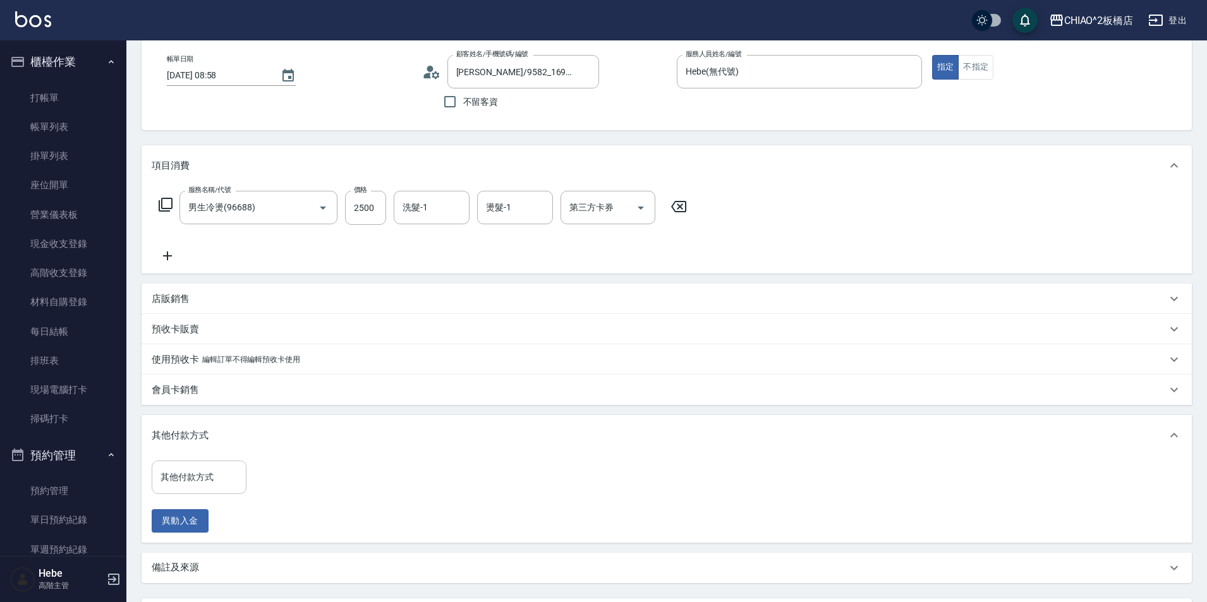
click at [195, 483] on input "其他付款方式" at bounding box center [198, 477] width 83 height 22
click at [209, 549] on span "轉帳" at bounding box center [199, 551] width 95 height 21
type input "轉帳"
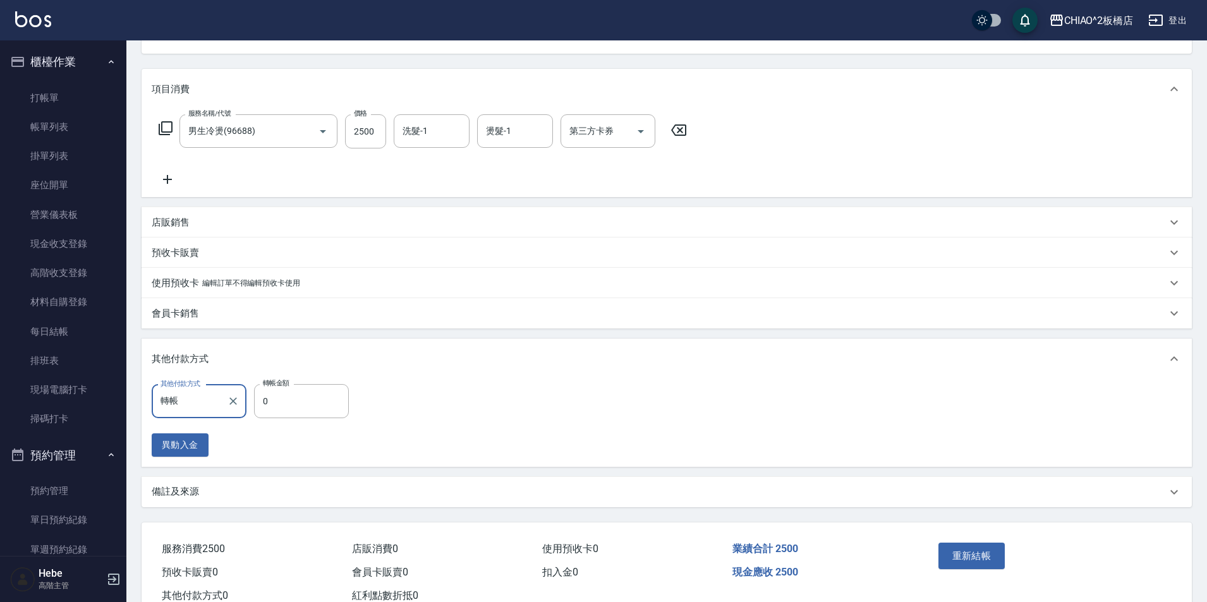
scroll to position [180, 0]
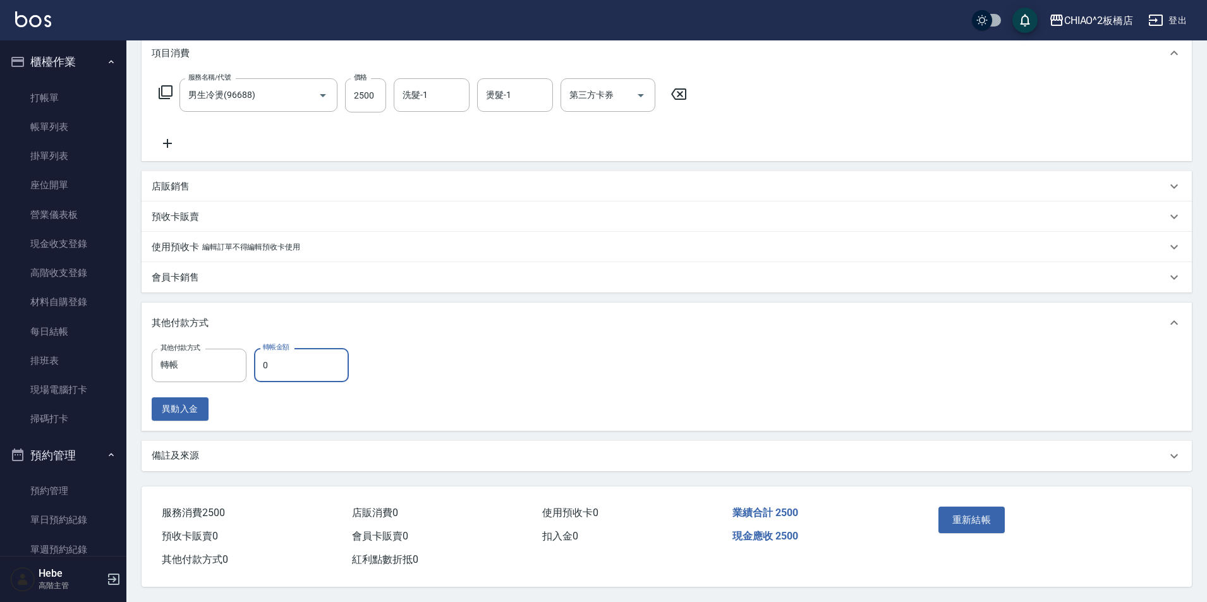
click at [294, 365] on input "0" at bounding box center [301, 365] width 95 height 34
type input "2500"
click at [980, 507] on button "重新結帳" at bounding box center [972, 520] width 67 height 27
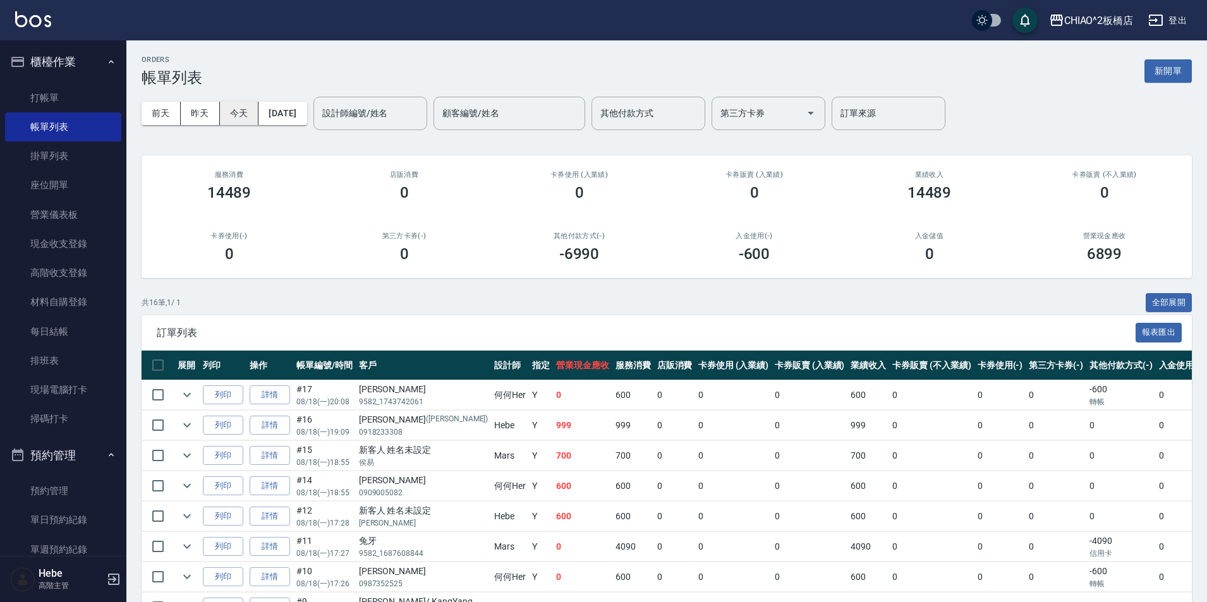
click at [242, 110] on button "今天" at bounding box center [239, 113] width 39 height 23
